Goal: Information Seeking & Learning: Learn about a topic

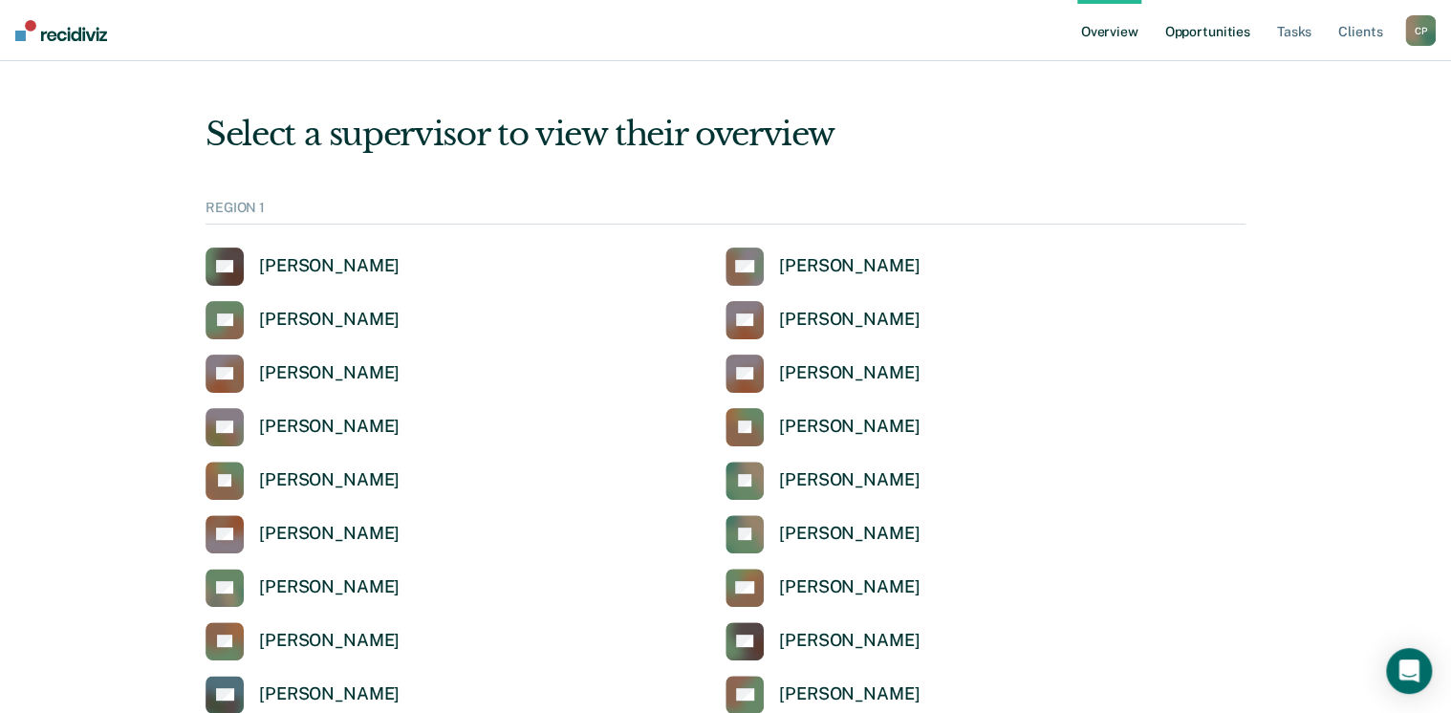
click at [1201, 41] on link "Opportunities" at bounding box center [1207, 30] width 93 height 61
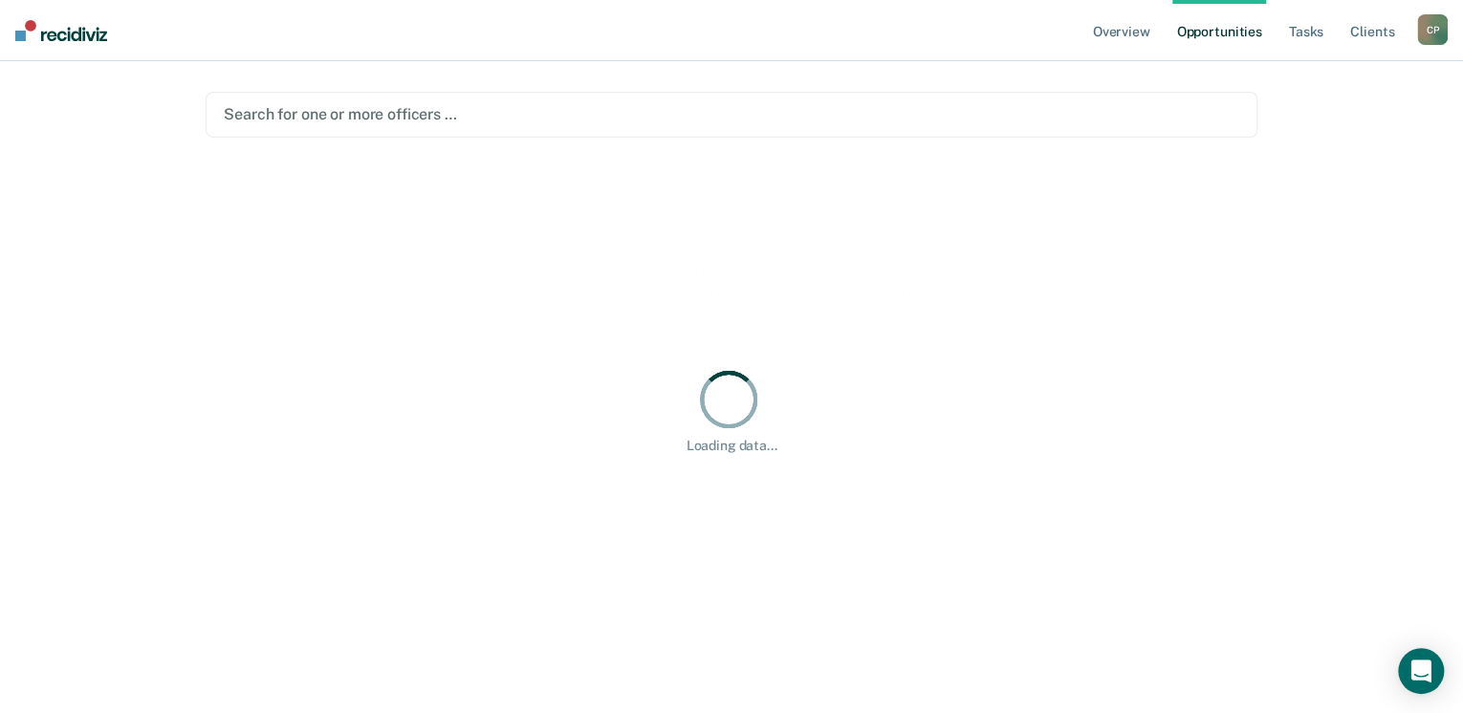
click at [403, 128] on div "Search for one or more officers …" at bounding box center [732, 115] width 1052 height 46
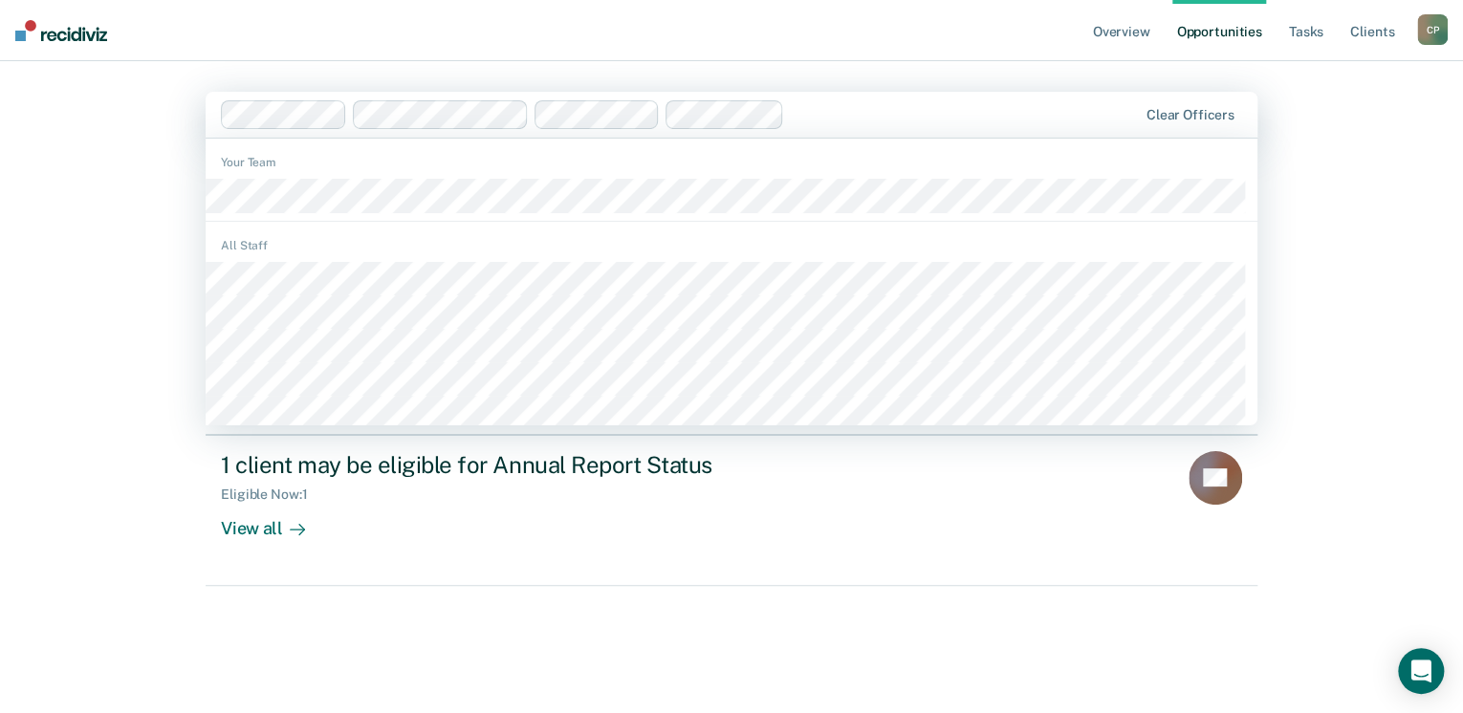
click at [119, 245] on div "Overview Opportunities Tasks Client s [PERSON_NAME] C P Profile How it works Lo…" at bounding box center [731, 356] width 1463 height 713
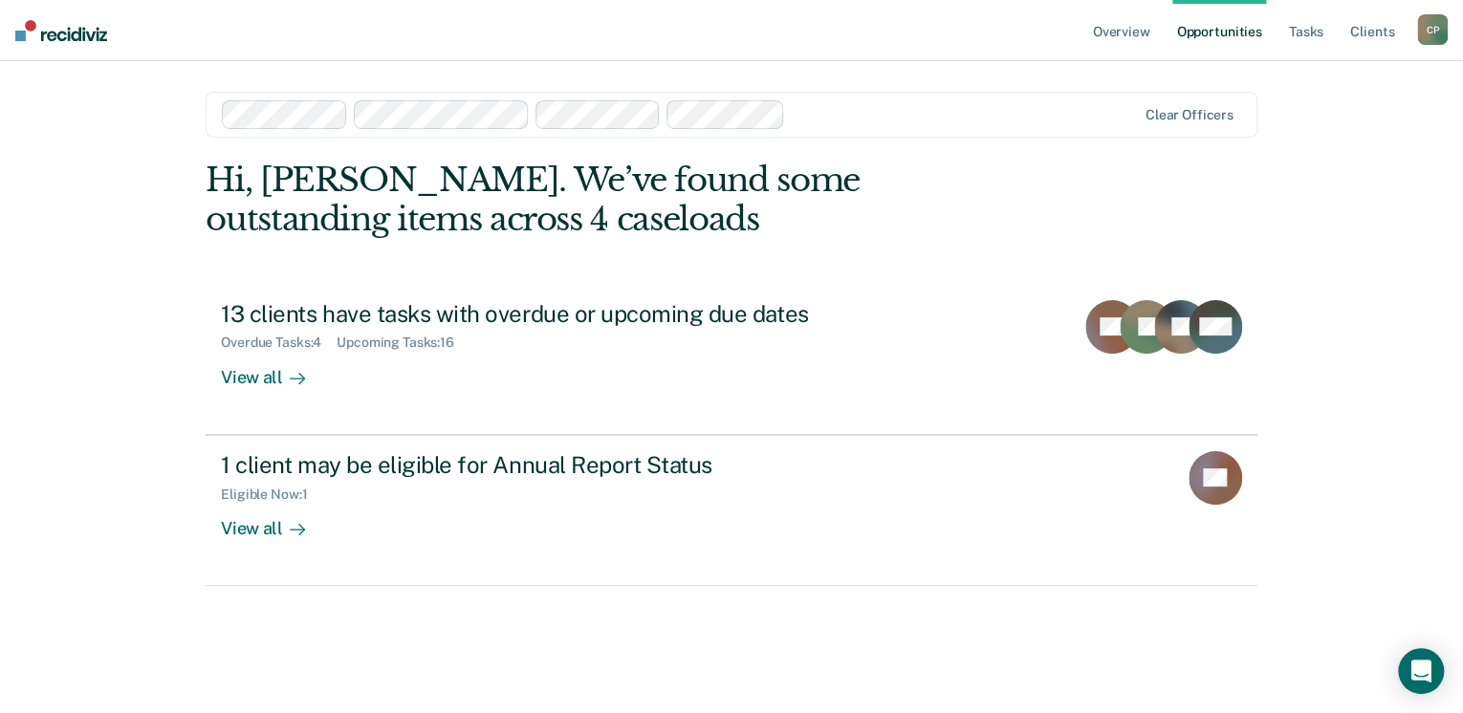
click at [834, 111] on div at bounding box center [964, 114] width 342 height 22
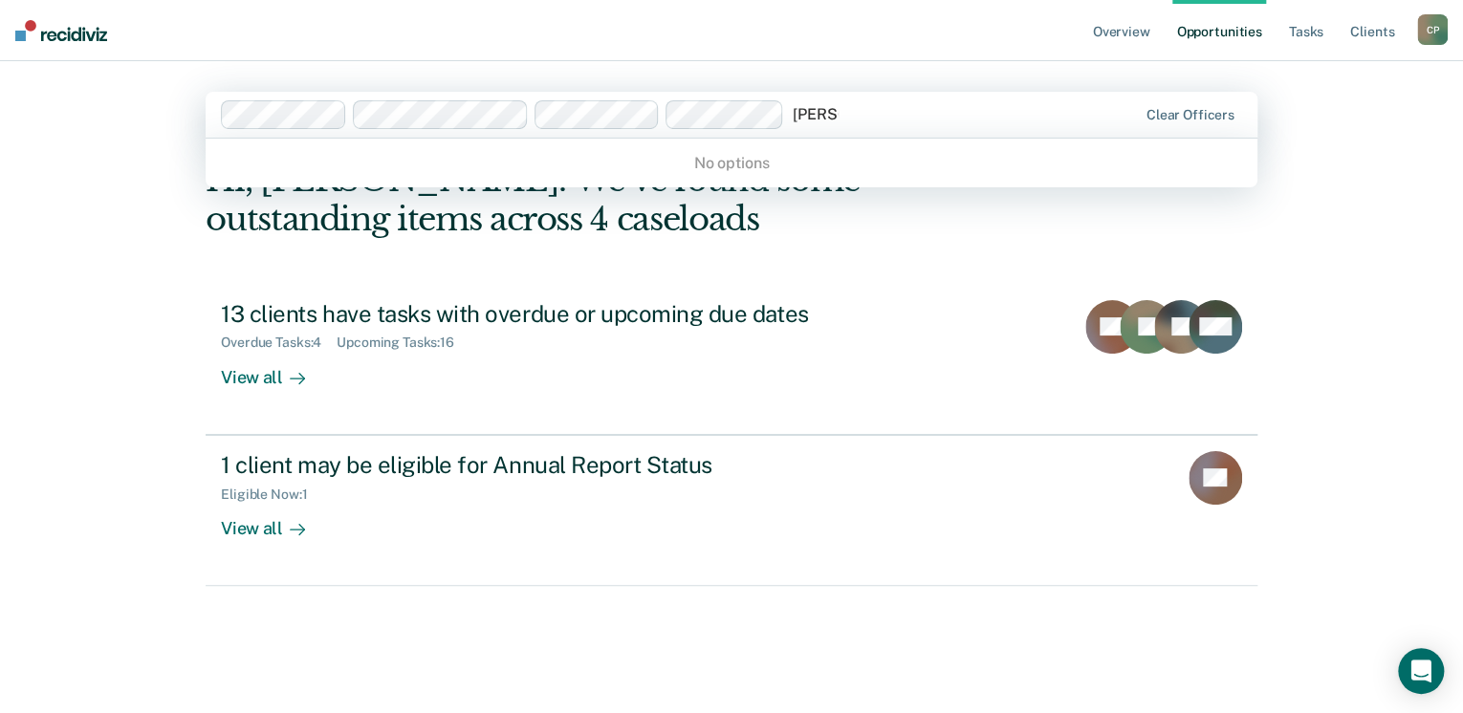
type input "[PERSON_NAME]"
click at [132, 243] on div "Overview Opportunities Tasks Client s [PERSON_NAME] C P Profile How it works Lo…" at bounding box center [731, 356] width 1463 height 713
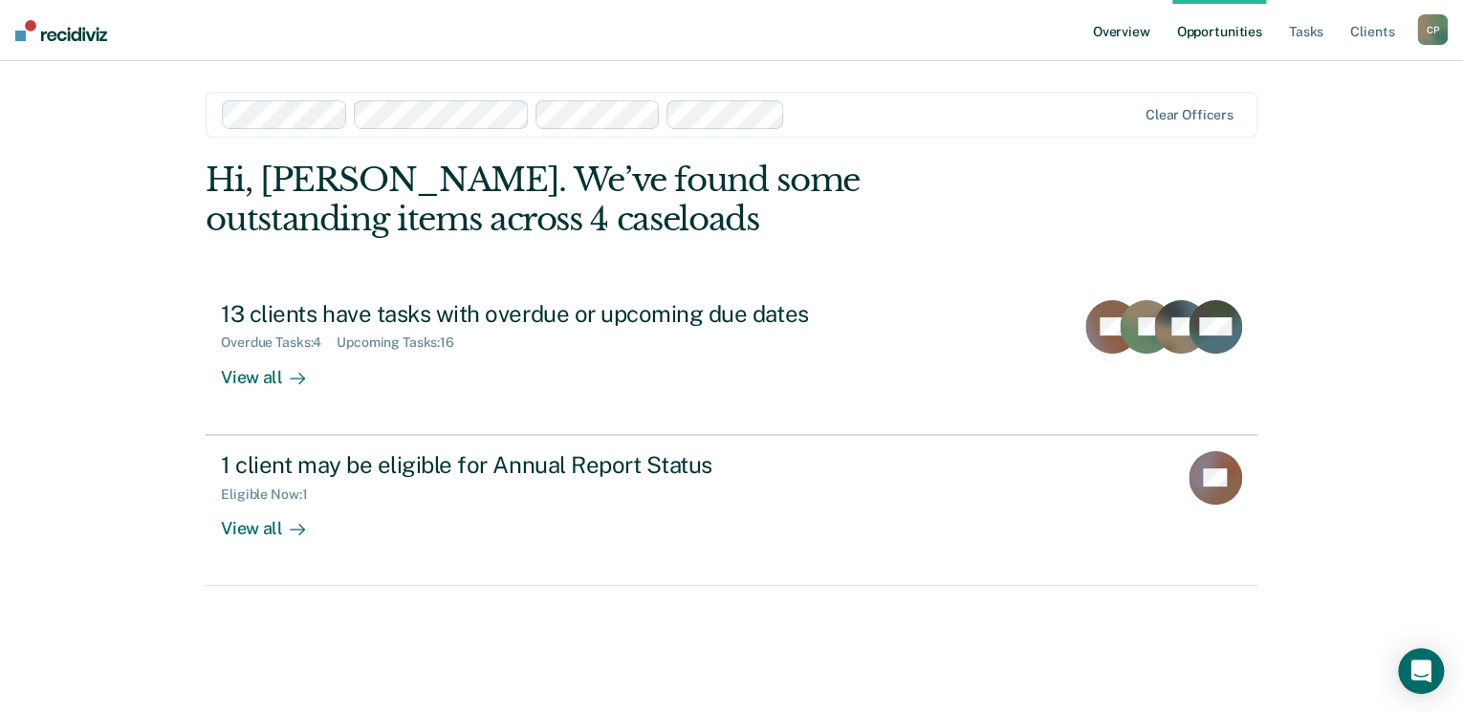
click at [1104, 42] on link "Overview" at bounding box center [1121, 30] width 65 height 61
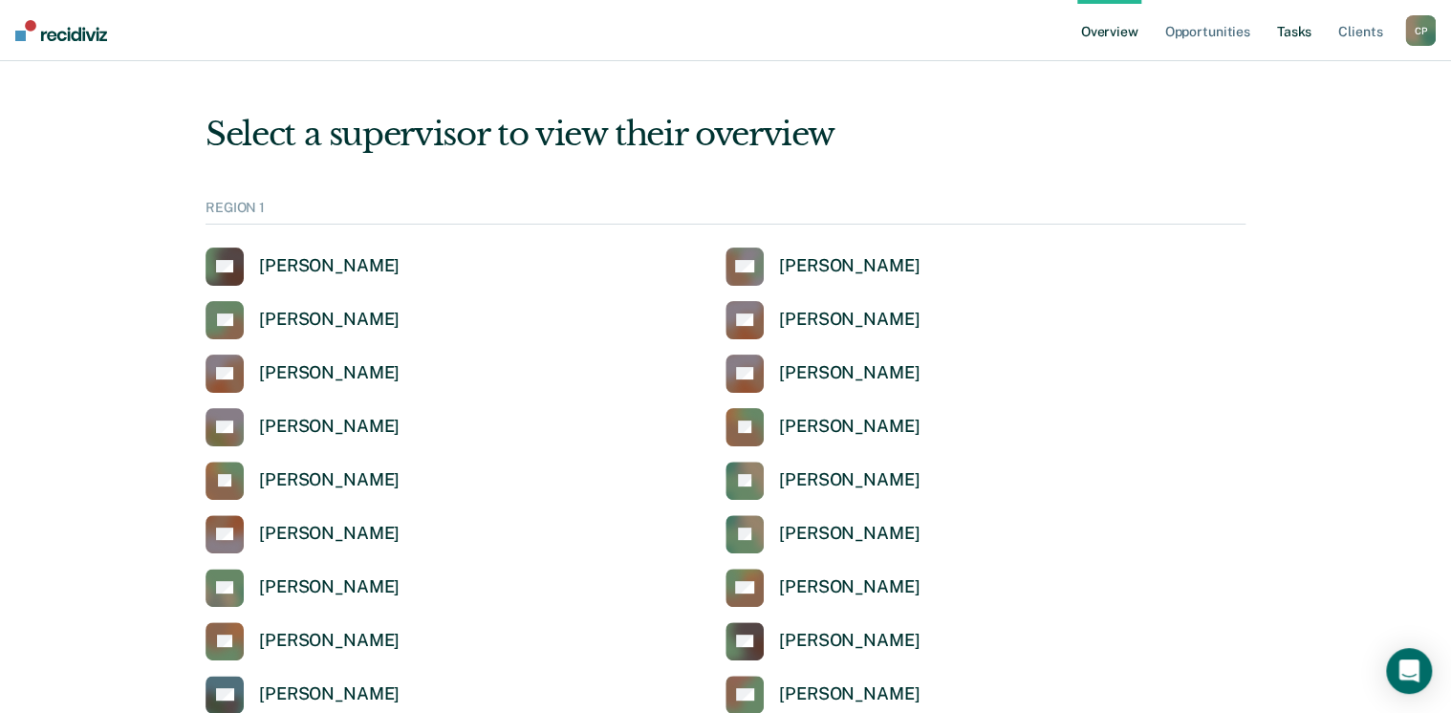
click at [1294, 36] on link "Tasks" at bounding box center [1294, 30] width 42 height 61
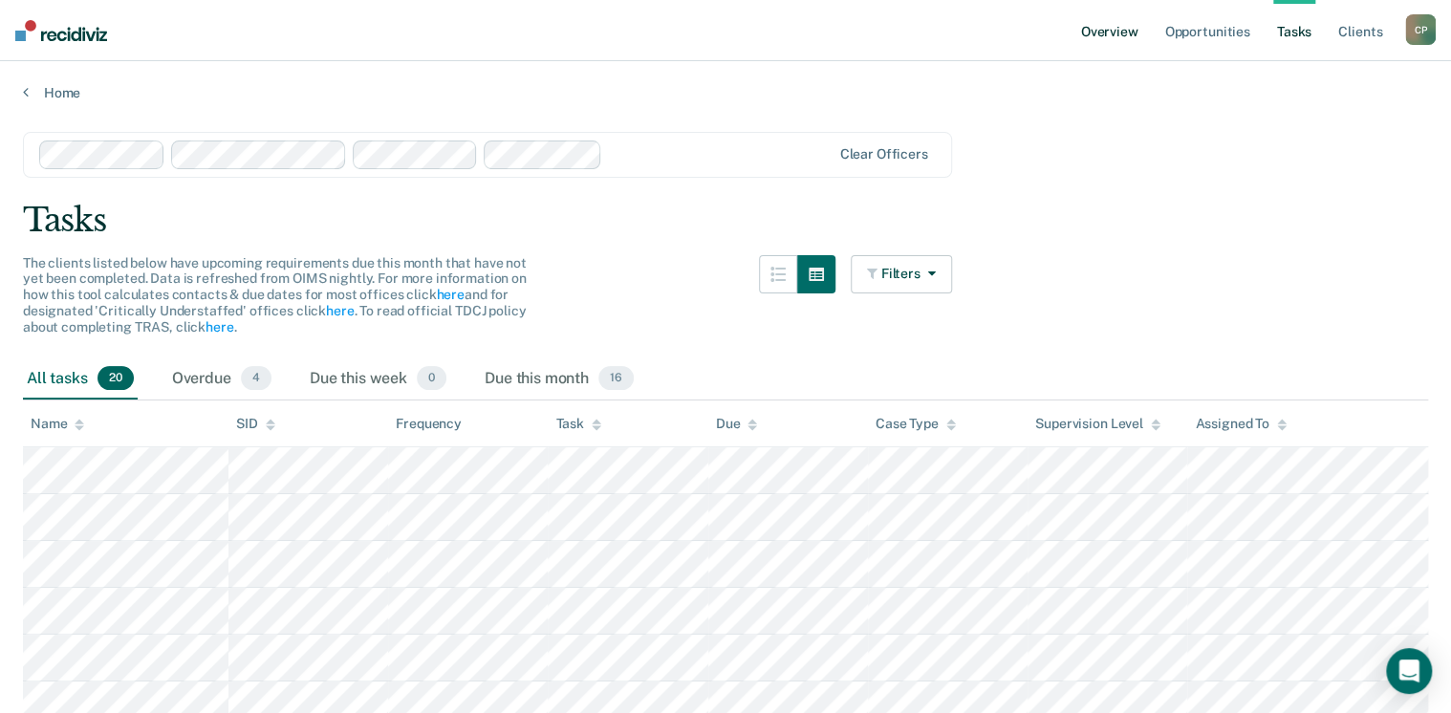
click at [1140, 27] on link "Overview" at bounding box center [1109, 30] width 65 height 61
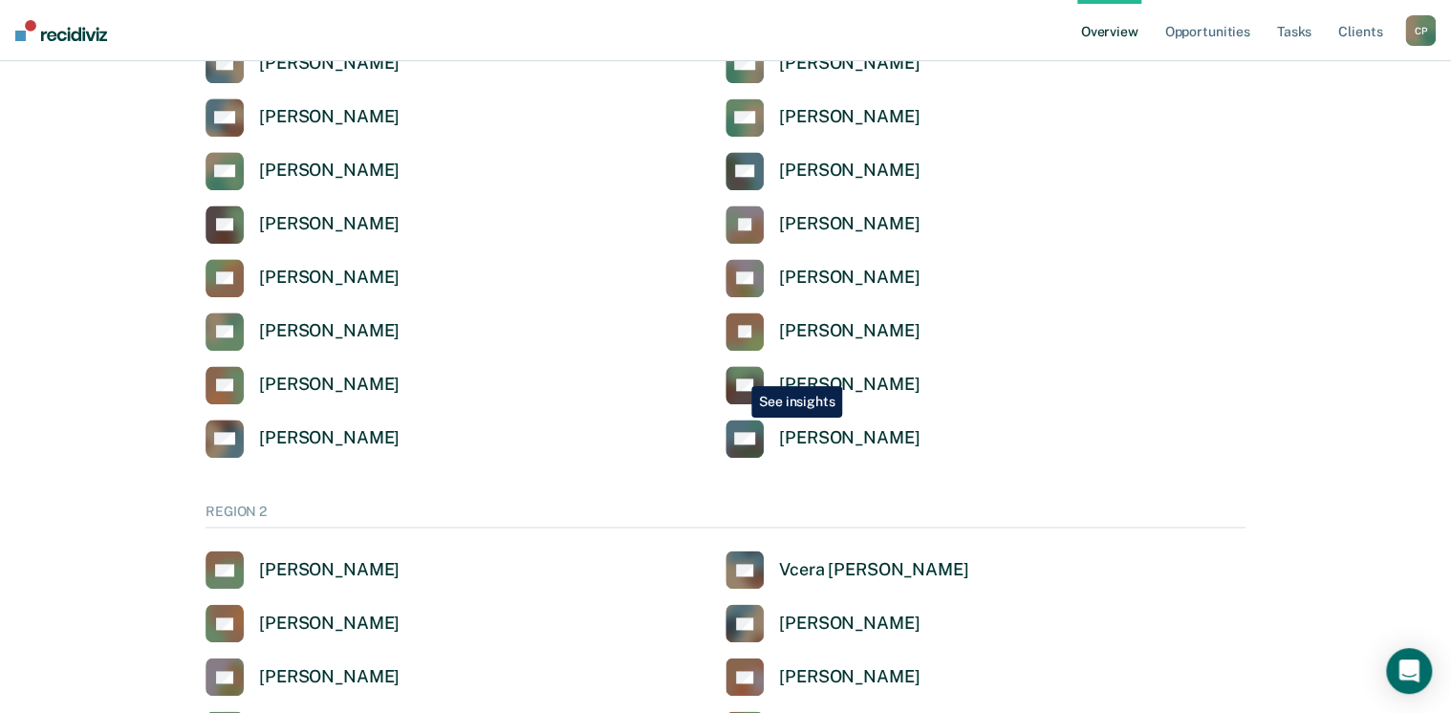
scroll to position [918, 0]
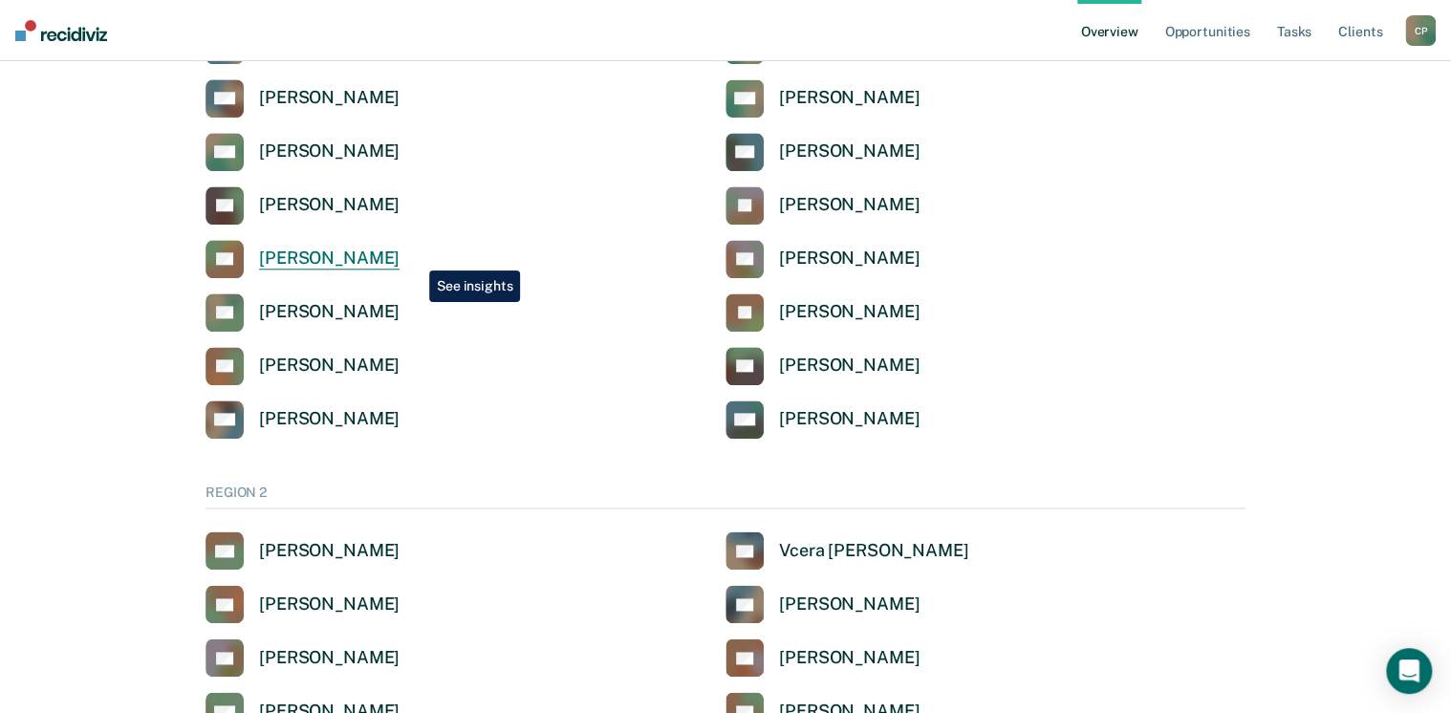
click at [400, 254] on div "[PERSON_NAME]" at bounding box center [329, 259] width 141 height 22
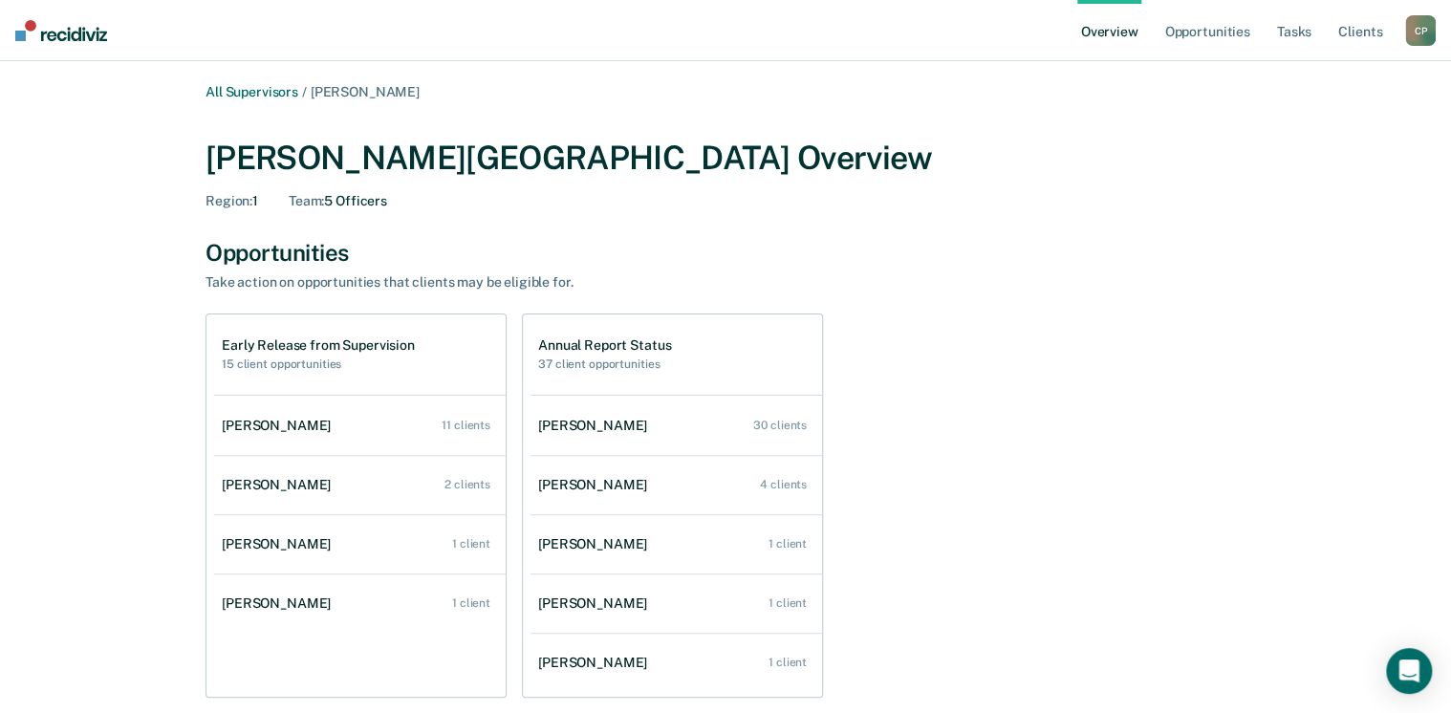
click at [1107, 41] on link "Overview" at bounding box center [1109, 30] width 65 height 61
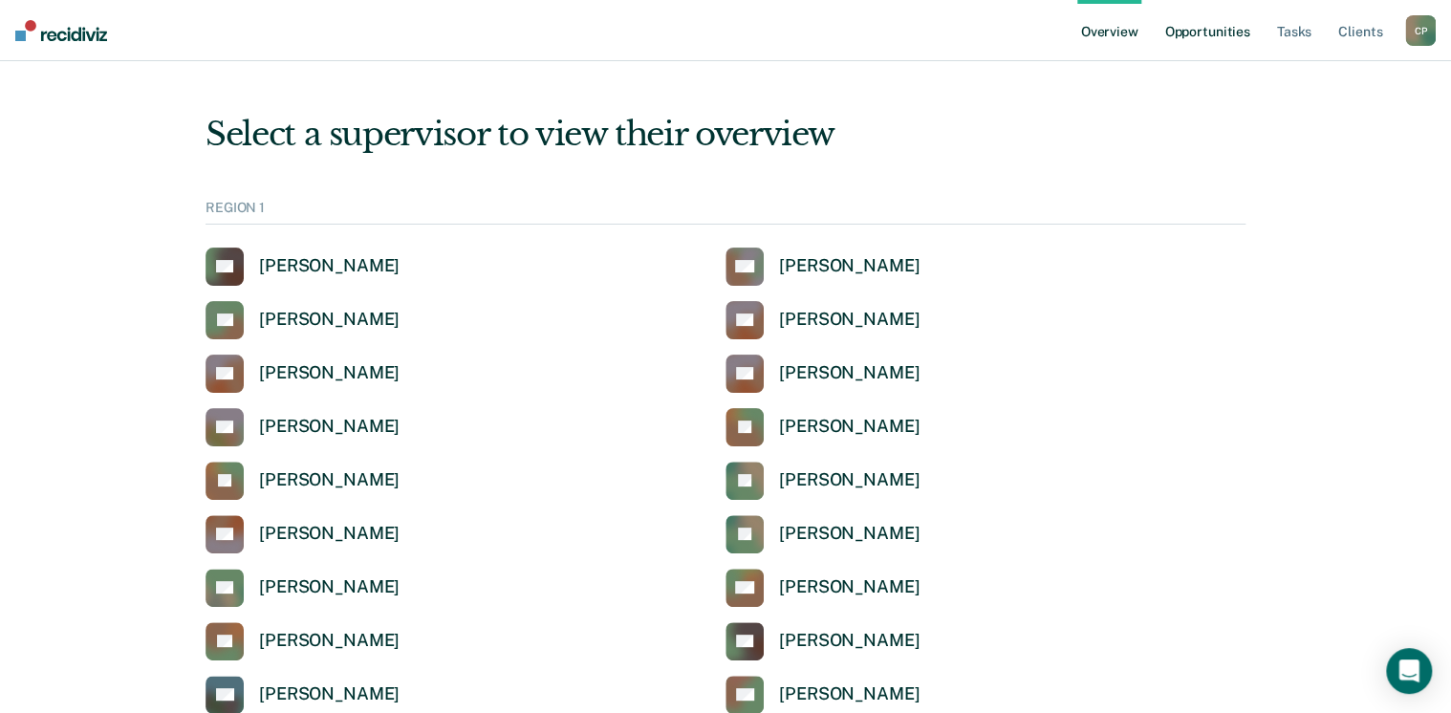
click at [1187, 26] on link "Opportunities" at bounding box center [1207, 30] width 93 height 61
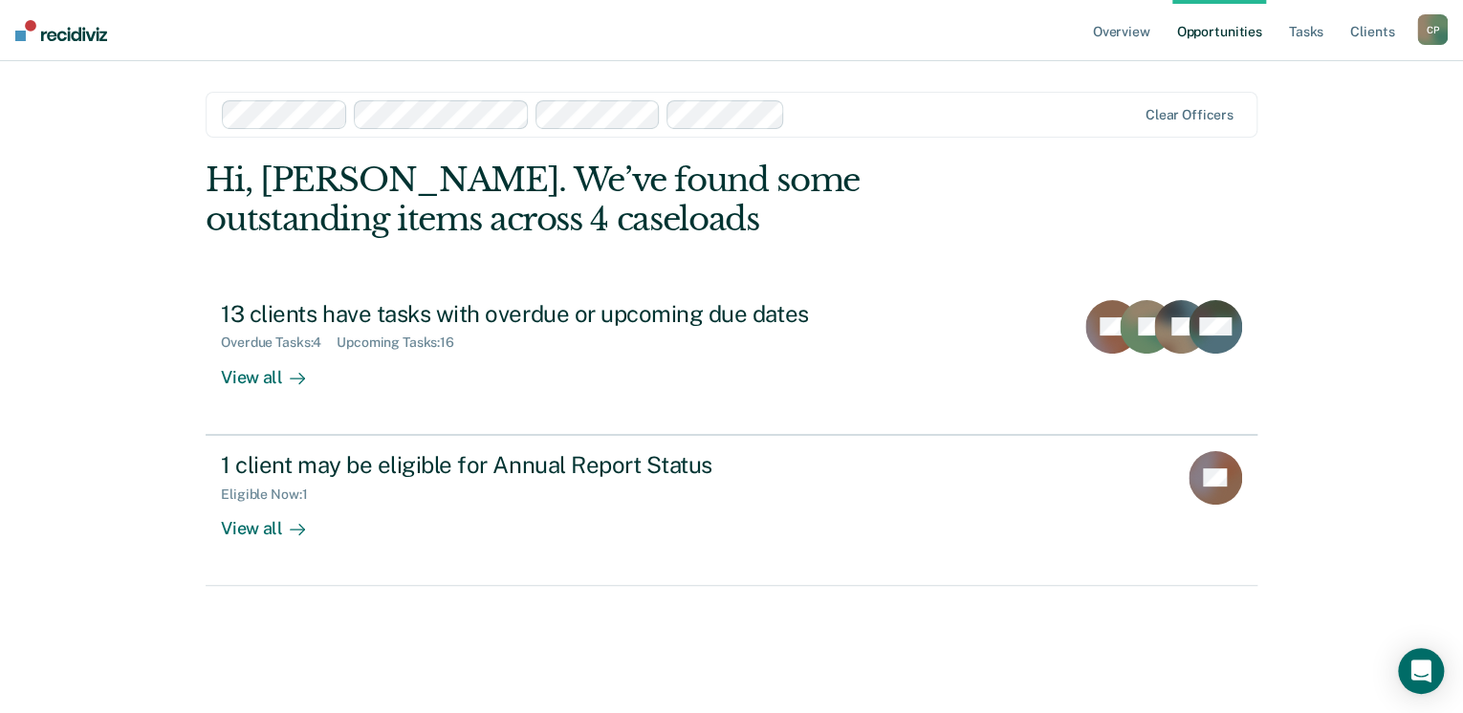
click at [855, 114] on div at bounding box center [964, 114] width 342 height 22
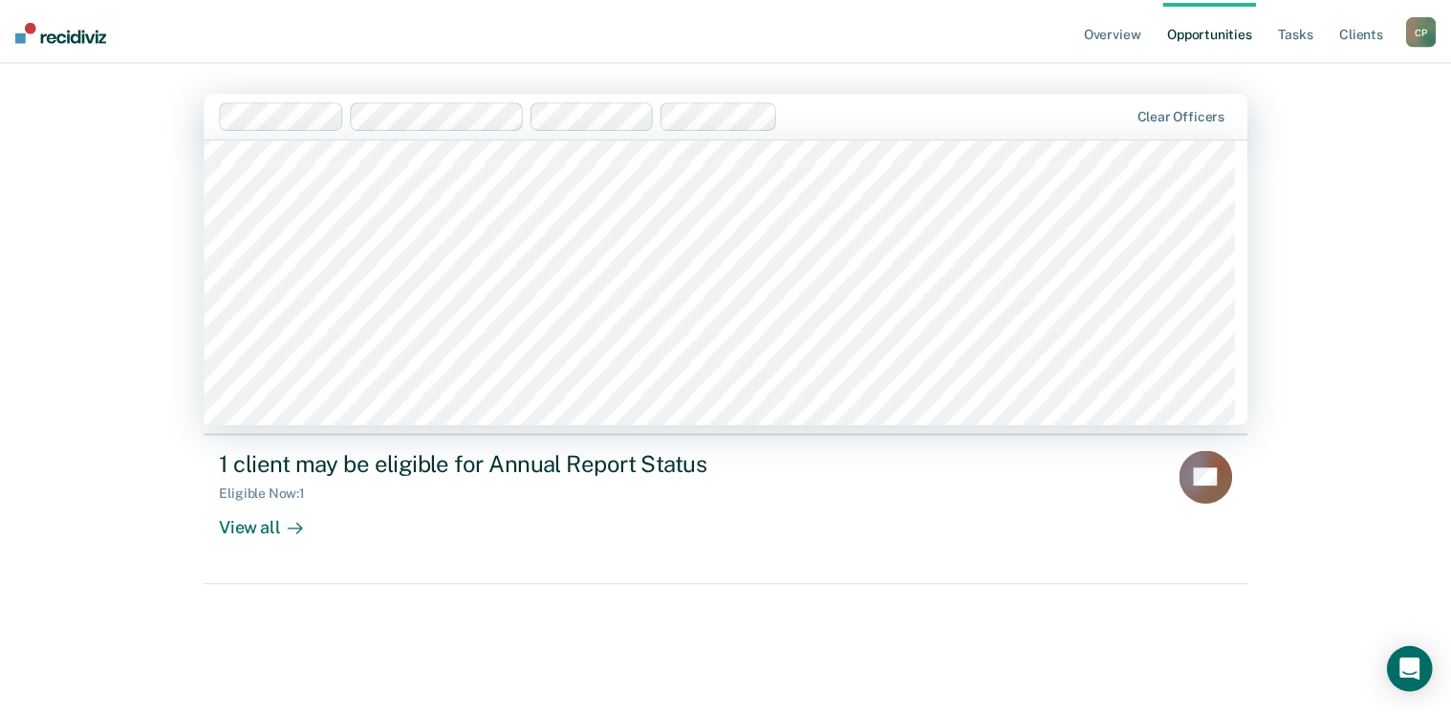
scroll to position [8552, 0]
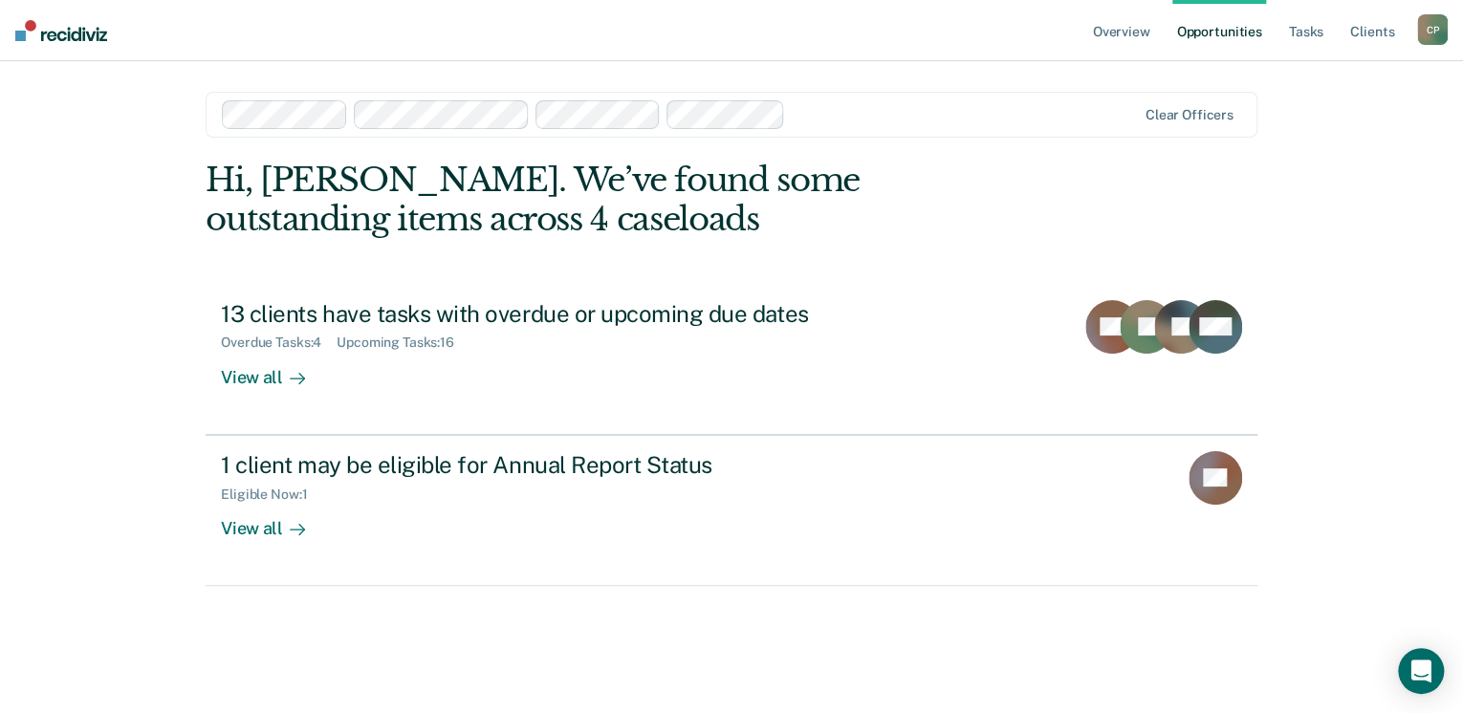
click at [118, 277] on div "Overview Opportunities Tasks Client s [PERSON_NAME] C P Profile How it works Lo…" at bounding box center [731, 356] width 1463 height 713
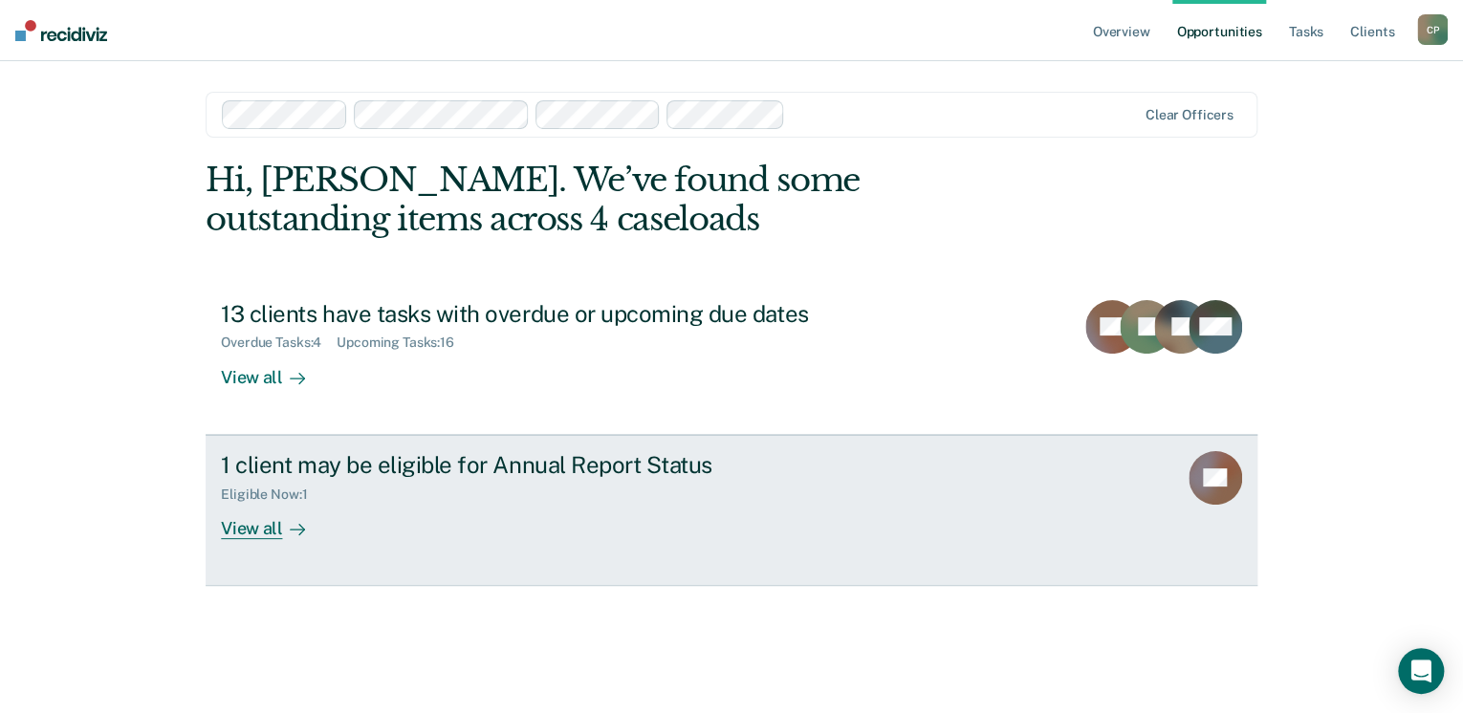
click at [237, 539] on link "1 client may be eligible for Annual Report Status Eligible Now : 1 View all AP" at bounding box center [732, 510] width 1052 height 151
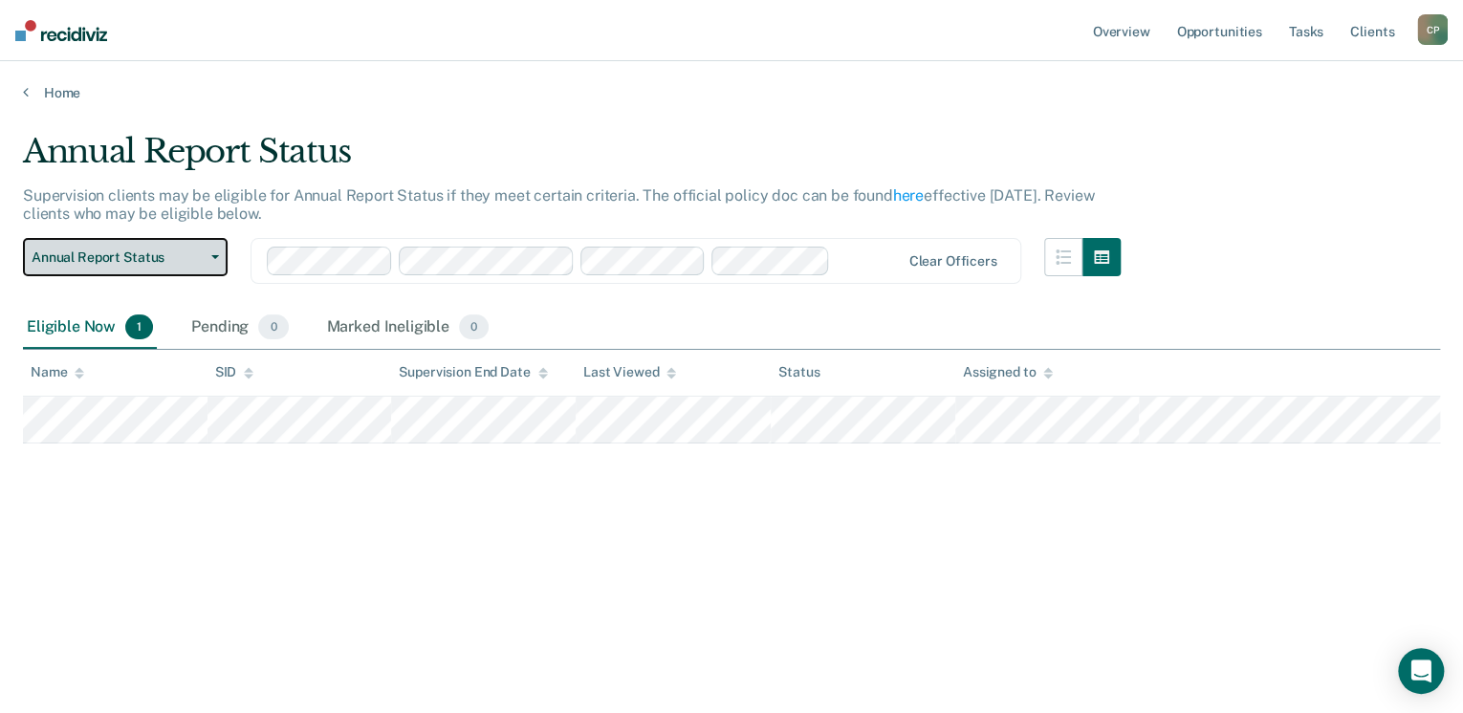
click at [217, 252] on button "Annual Report Status" at bounding box center [125, 257] width 205 height 38
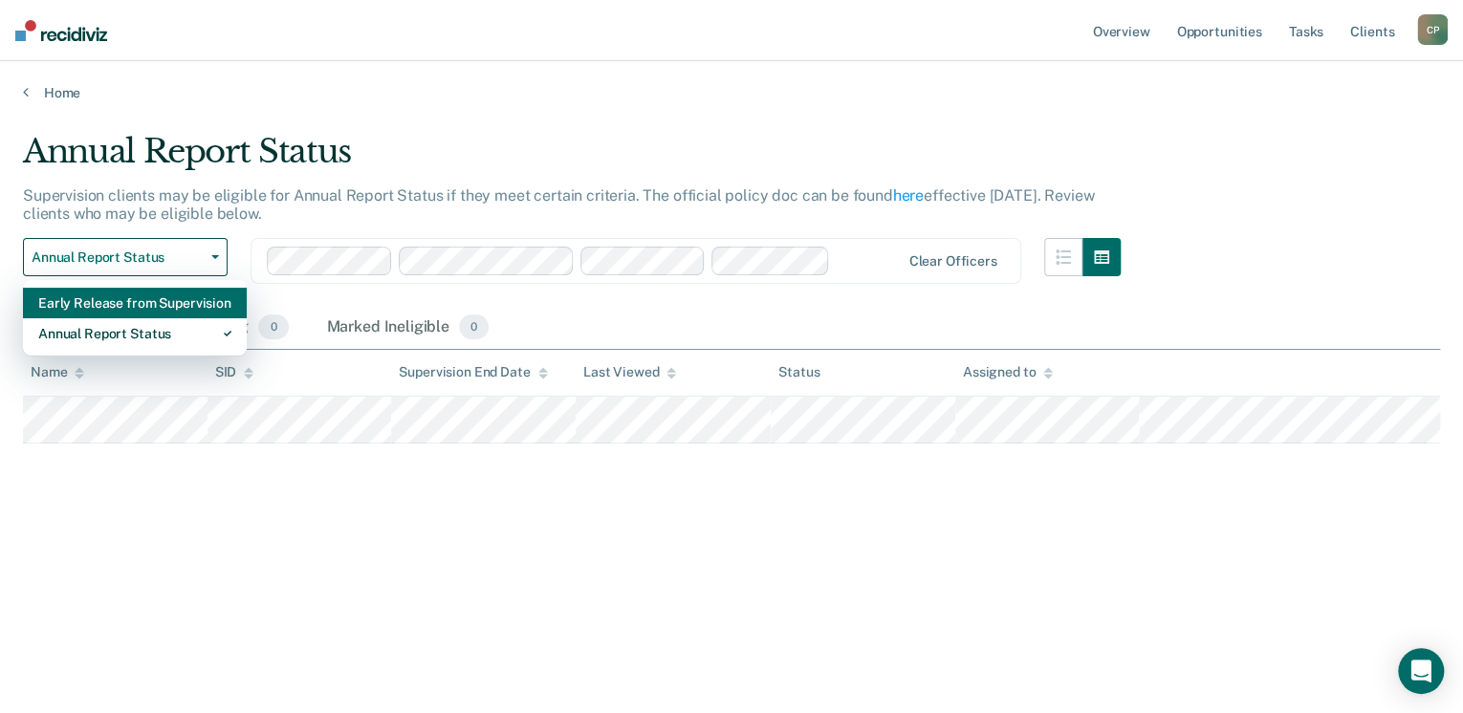
click at [183, 307] on div "Early Release from Supervision" at bounding box center [134, 303] width 193 height 31
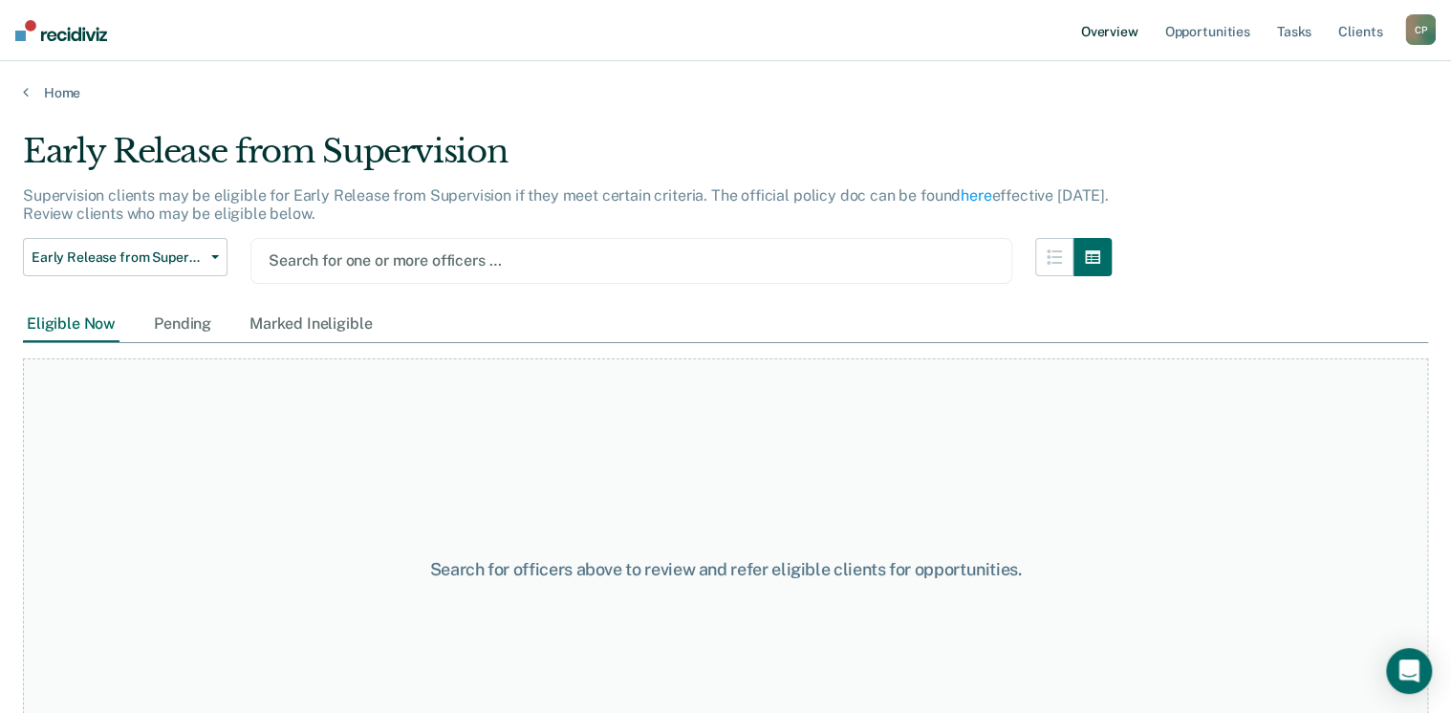
click at [1101, 34] on link "Overview" at bounding box center [1109, 30] width 65 height 61
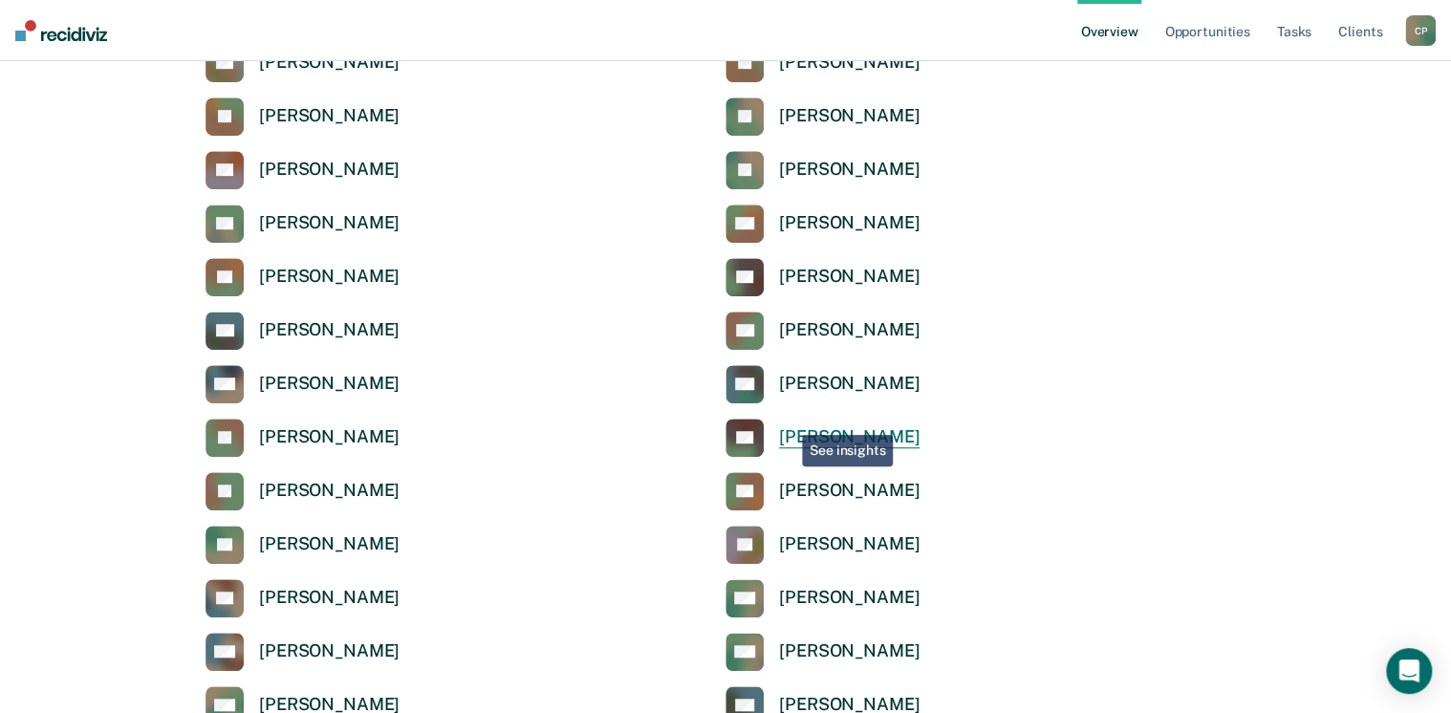
scroll to position [382, 0]
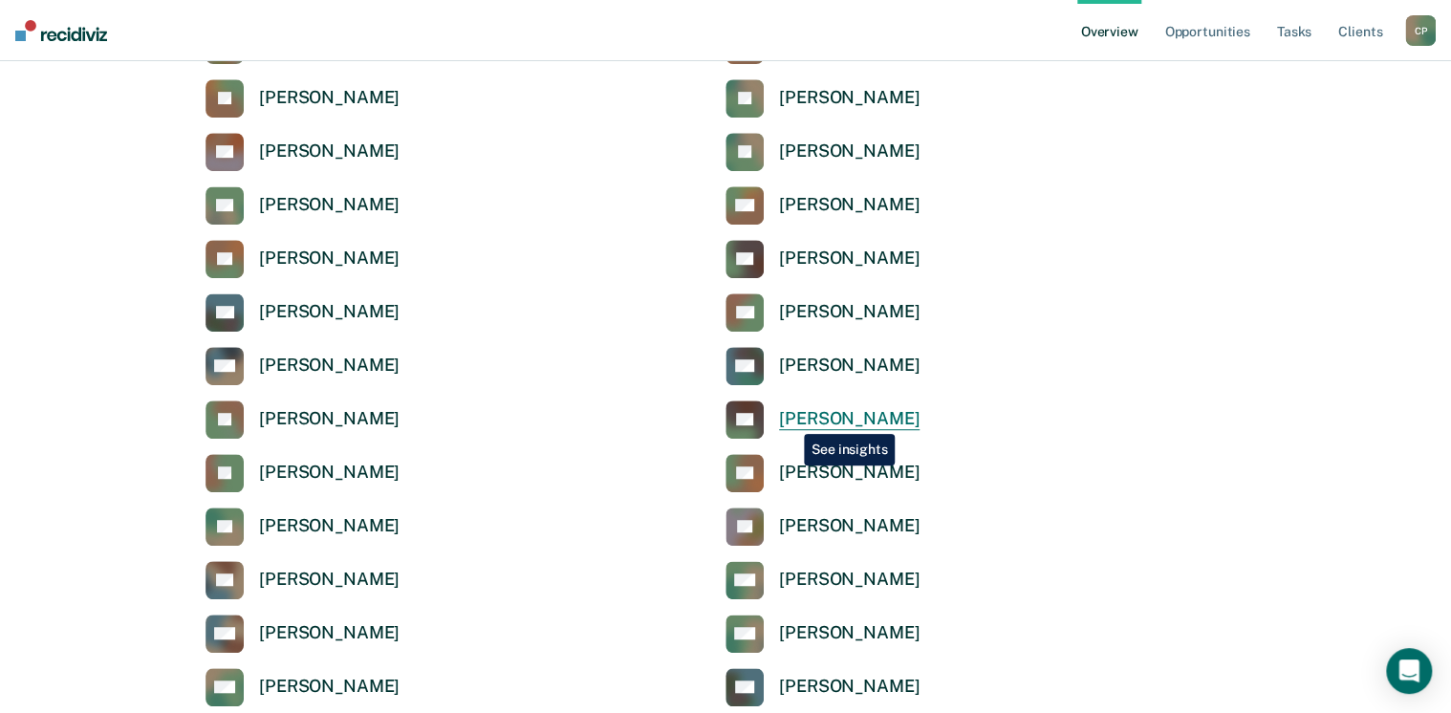
click at [790, 418] on div "[PERSON_NAME]" at bounding box center [849, 419] width 141 height 22
